Goal: Task Accomplishment & Management: Use online tool/utility

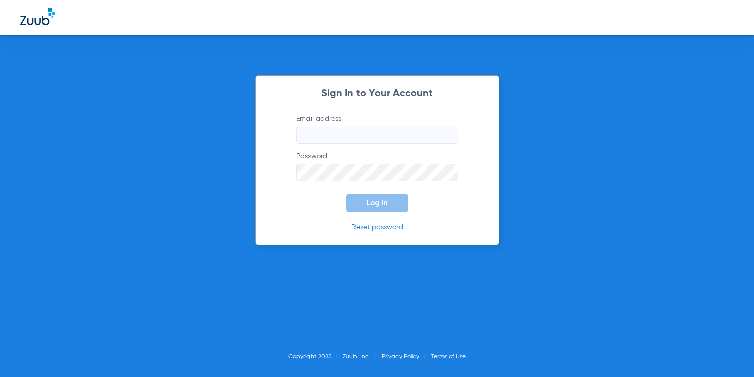
type input "[EMAIL_ADDRESS][DOMAIN_NAME]"
click at [365, 191] on form "Email address [EMAIL_ADDRESS][DOMAIN_NAME] Password Log In" at bounding box center [377, 163] width 192 height 98
click at [362, 202] on button "Log In" at bounding box center [377, 203] width 62 height 18
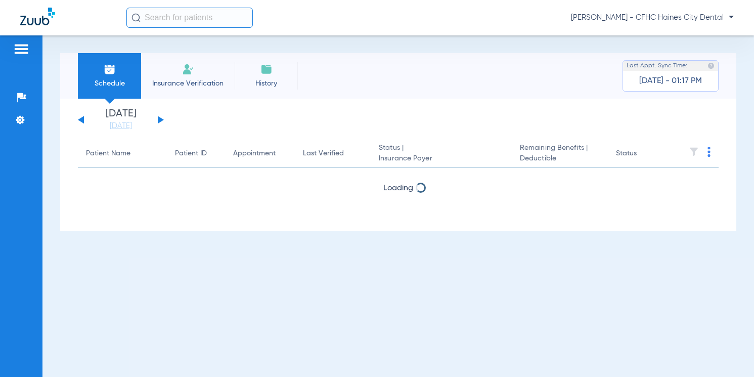
click at [614, 119] on app-single-date-navigator "[DATE] [DATE] [DATE] [DATE] [DATE] [DATE] [DATE] [DATE] [DATE] [DATE] [DATE] [D…" at bounding box center [398, 120] width 641 height 22
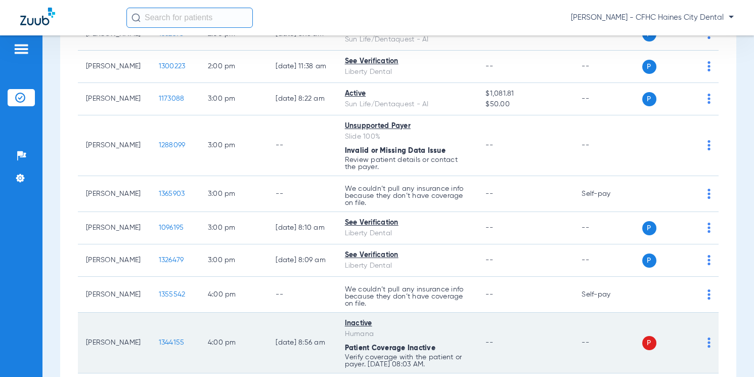
scroll to position [1475, 0]
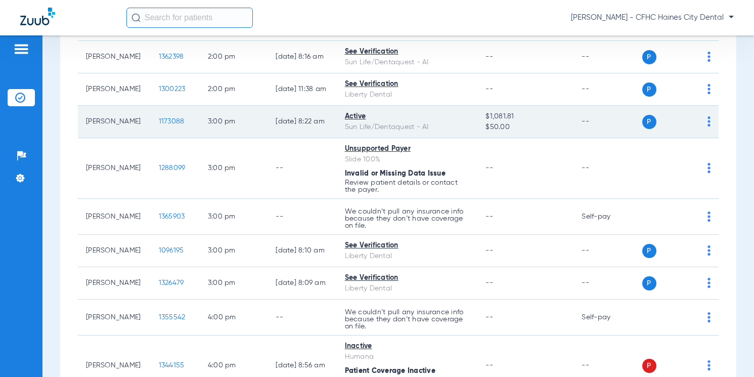
click at [165, 125] on span "1173088" at bounding box center [172, 121] width 26 height 7
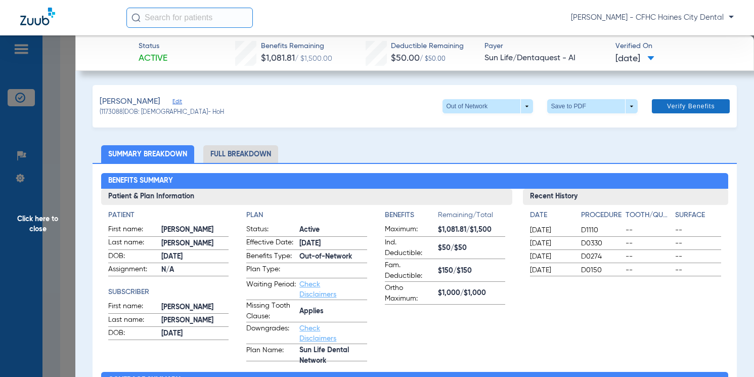
click at [671, 104] on span "Verify Benefits" at bounding box center [691, 106] width 48 height 8
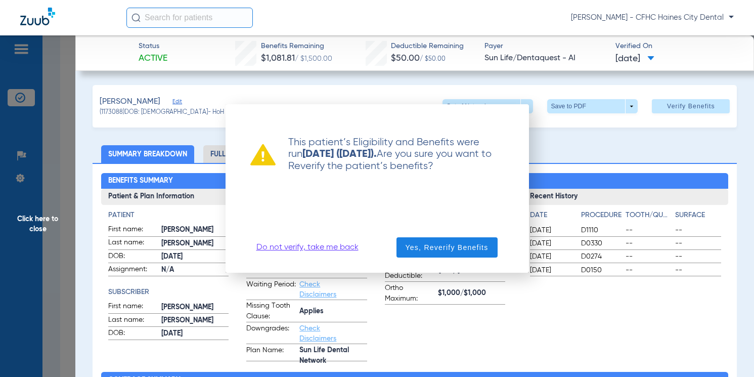
drag, startPoint x: 273, startPoint y: 247, endPoint x: 384, endPoint y: 249, distance: 111.8
click at [273, 247] on link "Do not verify, take me back" at bounding box center [307, 247] width 102 height 10
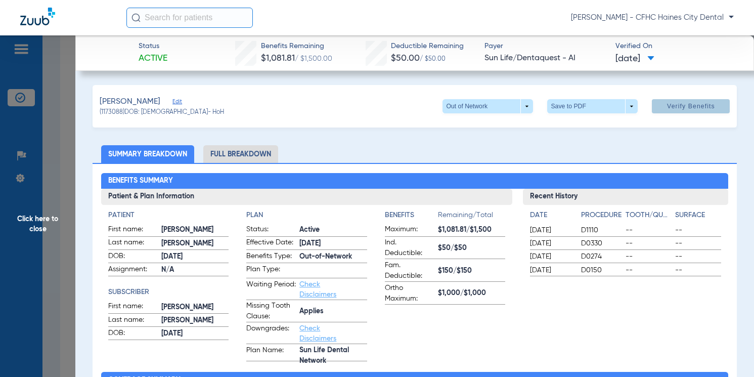
click at [359, 106] on div "[PERSON_NAME] (1173088) DOB: [DEMOGRAPHIC_DATA] - HoH Out of Network arrow_drop…" at bounding box center [415, 106] width 645 height 42
click at [458, 110] on span at bounding box center [487, 106] width 91 height 14
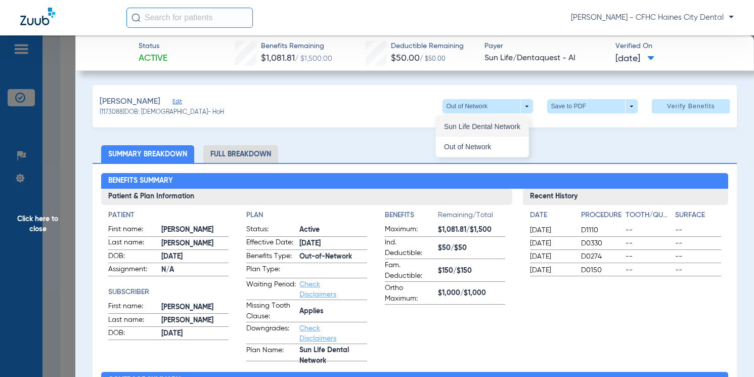
click at [480, 126] on span "Sun Life Dental Network" at bounding box center [482, 126] width 76 height 7
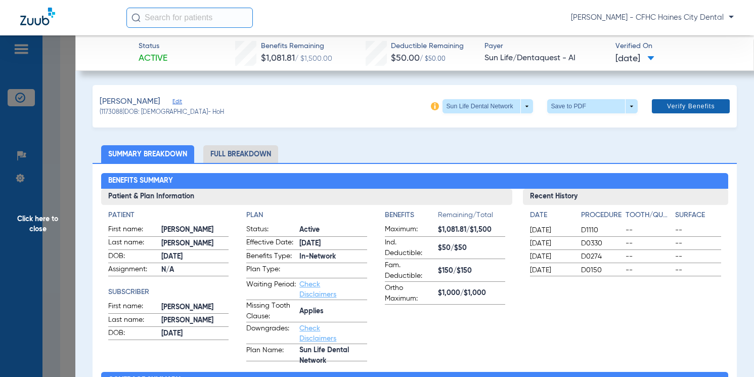
click at [670, 104] on span "Verify Benefits" at bounding box center [691, 106] width 48 height 8
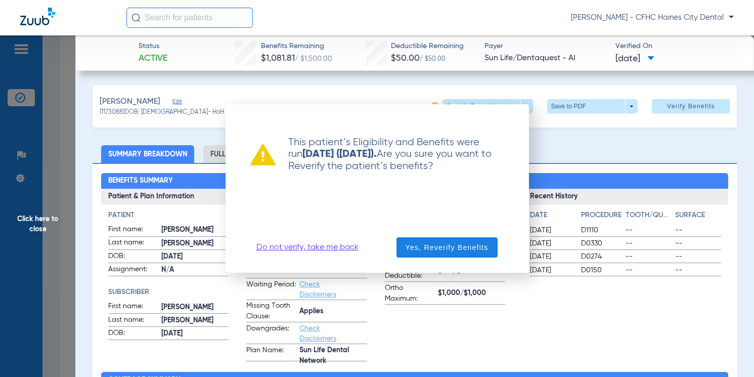
click at [320, 249] on link "Do not verify, take me back" at bounding box center [307, 247] width 102 height 10
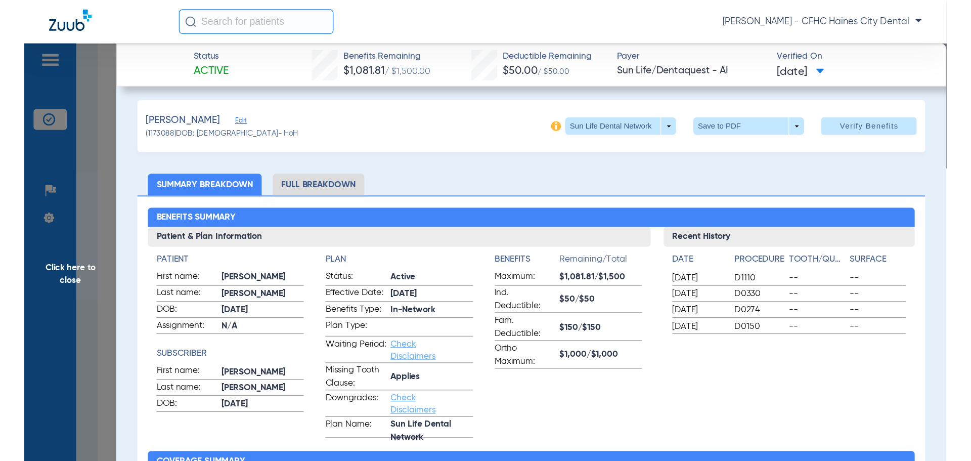
scroll to position [0, 0]
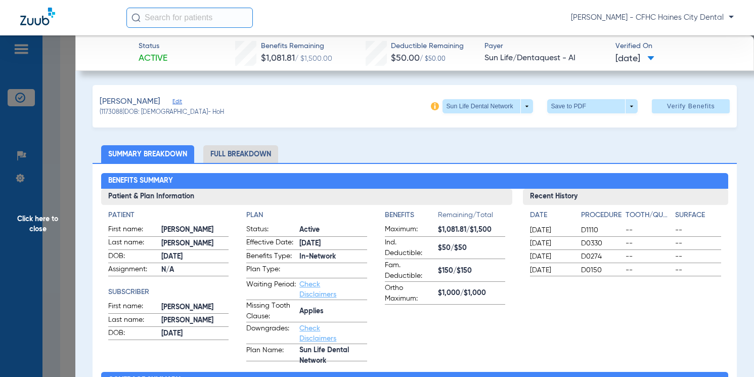
drag, startPoint x: 406, startPoint y: 137, endPoint x: 412, endPoint y: 136, distance: 6.7
click at [401, 109] on div "[PERSON_NAME] (1173088) DOB: [DEMOGRAPHIC_DATA] - HoH Sun Life Dental Network a…" at bounding box center [415, 106] width 645 height 42
click at [359, 114] on div "[PERSON_NAME] (1173088) DOB: [DEMOGRAPHIC_DATA] - HoH Sun Life Dental Network a…" at bounding box center [415, 106] width 645 height 42
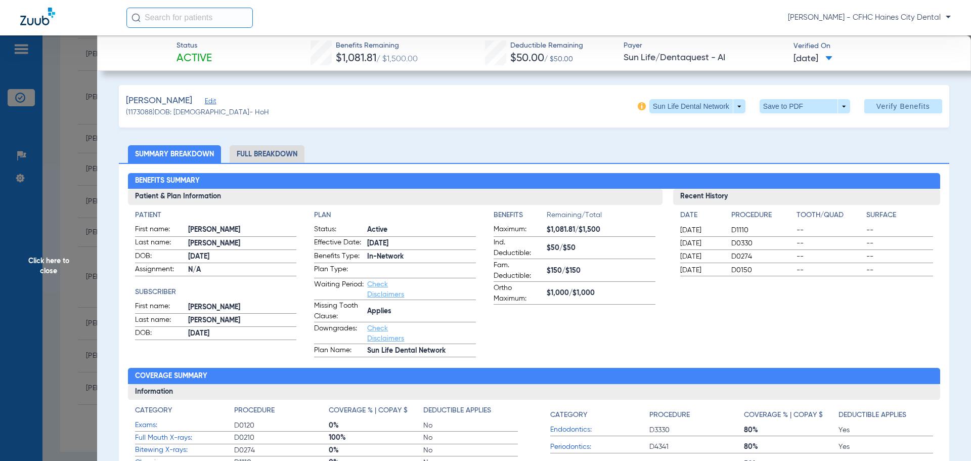
scroll to position [1473, 0]
click at [607, 311] on app-benefits-information "Benefits Remaining/Total Maximum: $1,081.81/$1,500 Ind. Deductible: $50/$50 Fam…" at bounding box center [575, 283] width 162 height 147
